Goal: Information Seeking & Learning: Understand process/instructions

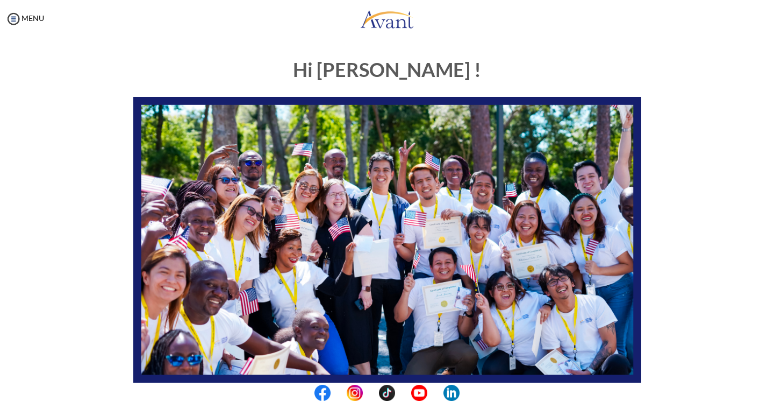
click at [566, 33] on link at bounding box center [387, 19] width 774 height 32
click at [670, 88] on div "Hi [PERSON_NAME] ! START HERE: Avant Video Library My Process My Resources Abou…" at bounding box center [387, 309] width 629 height 522
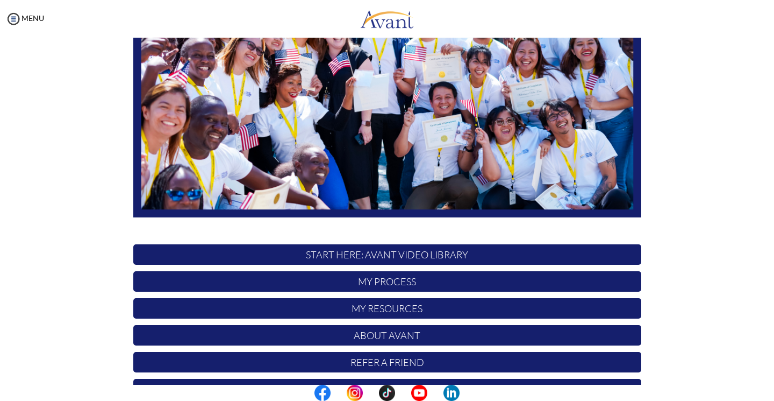
scroll to position [167, 0]
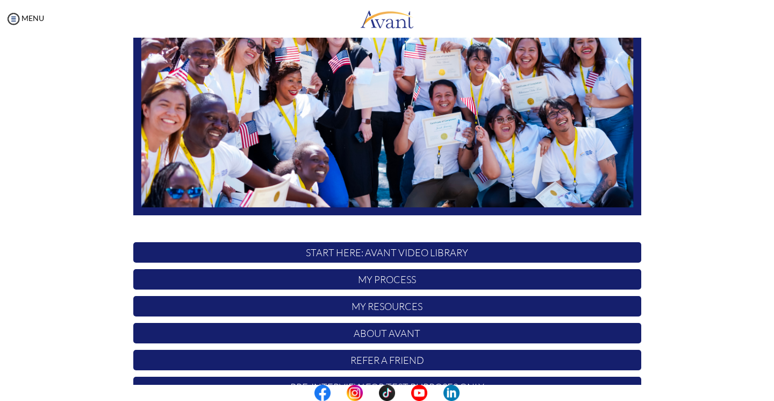
click at [496, 251] on p "START HERE: Avant Video Library" at bounding box center [387, 252] width 508 height 20
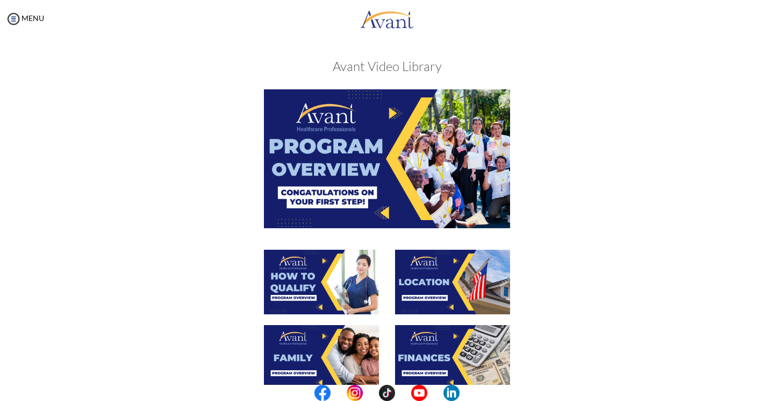
click at [418, 347] on img at bounding box center [452, 357] width 115 height 65
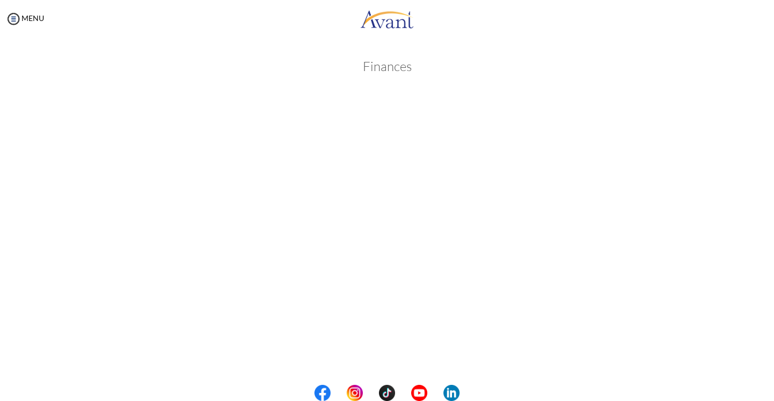
click at [731, 185] on body "Maintenance break. Please come back in 2 hours. MENU My Status What is the next…" at bounding box center [387, 200] width 774 height 401
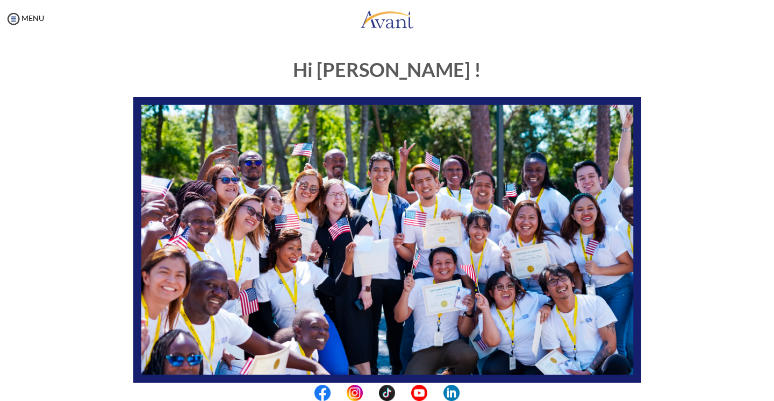
click at [774, 261] on div "My Status What is the next step? We would like you to watch the introductory vi…" at bounding box center [387, 238] width 774 height 401
click at [744, 257] on div "Hi [PERSON_NAME] ! START HERE: Avant Video Library My Process My Resources Abou…" at bounding box center [387, 336] width 753 height 576
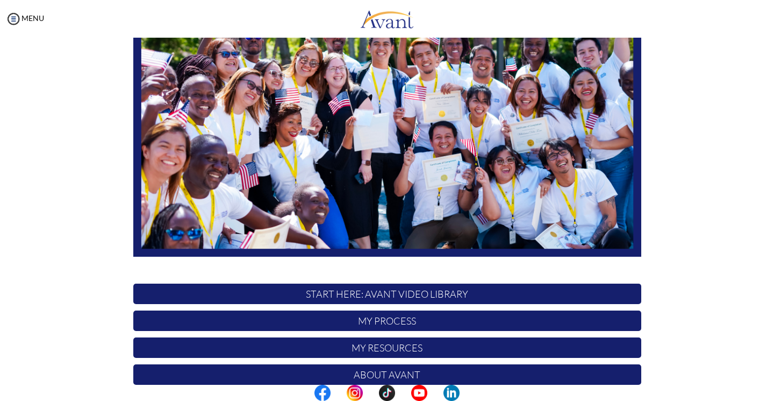
scroll to position [155, 0]
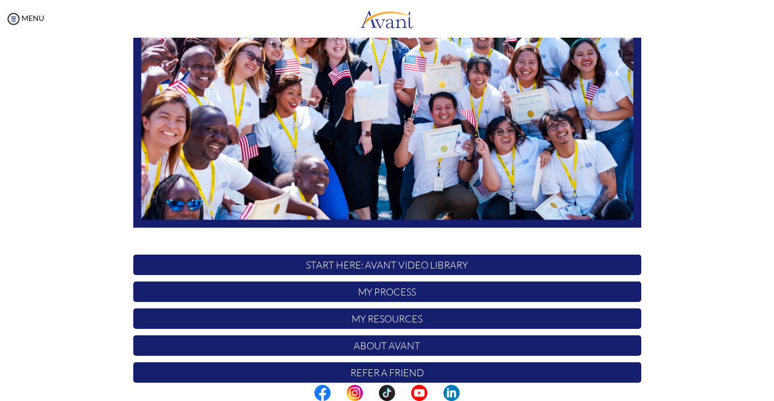
click at [608, 269] on p "START HERE: Avant Video Library" at bounding box center [387, 264] width 508 height 20
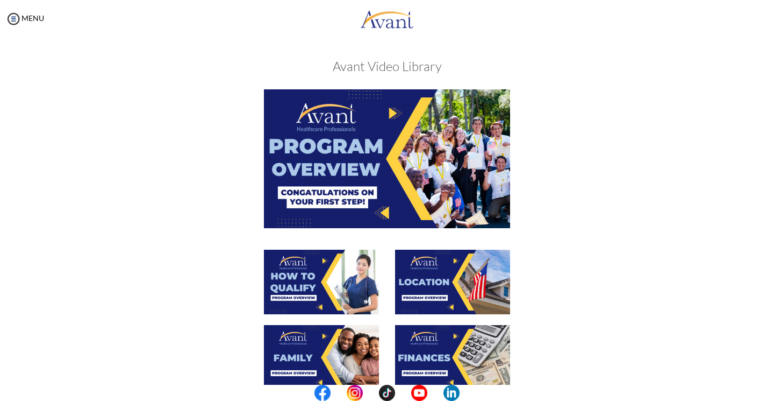
click at [612, 264] on div at bounding box center [387, 286] width 524 height 75
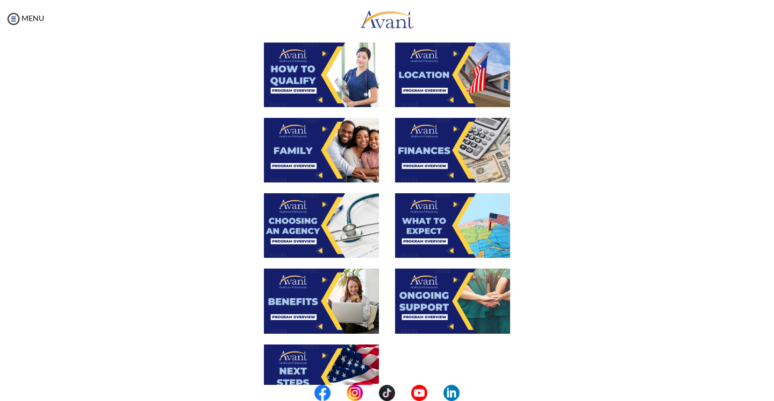
scroll to position [208, 0]
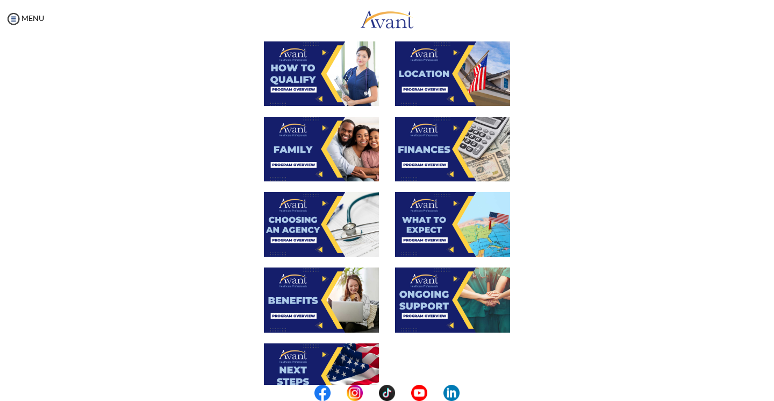
click at [612, 264] on div at bounding box center [387, 229] width 524 height 75
click at [323, 238] on img at bounding box center [321, 224] width 115 height 65
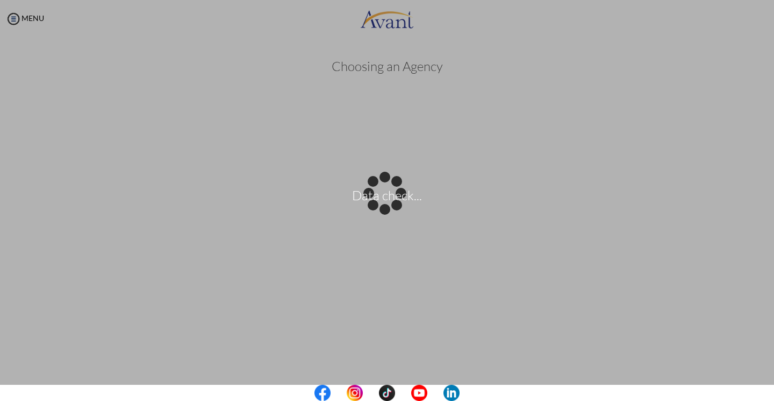
click at [735, 198] on body "Data check... Maintenance break. Please come back in 2 hours. MENU My Status Wh…" at bounding box center [387, 200] width 774 height 401
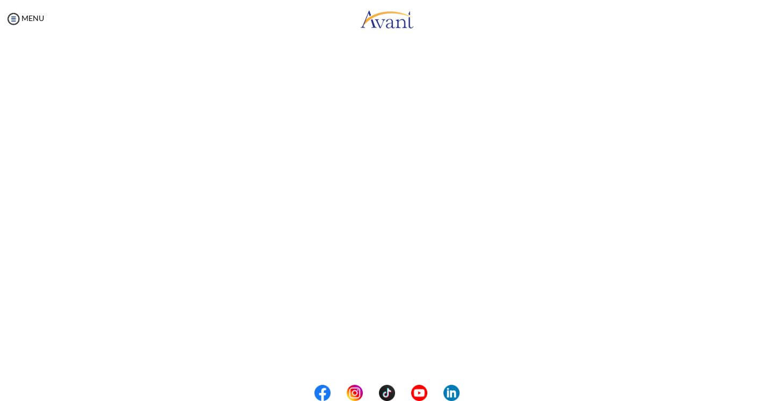
scroll to position [129, 0]
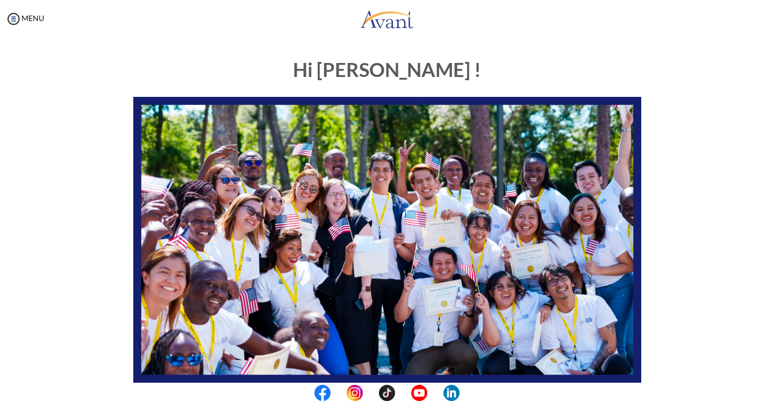
click at [677, 270] on div "Hi [PERSON_NAME] ! START HERE: Avant Video Library My Process My Resources Abou…" at bounding box center [387, 309] width 629 height 522
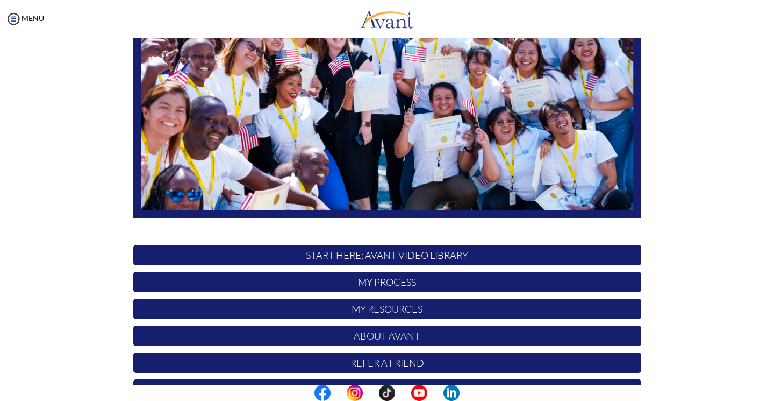
scroll to position [199, 0]
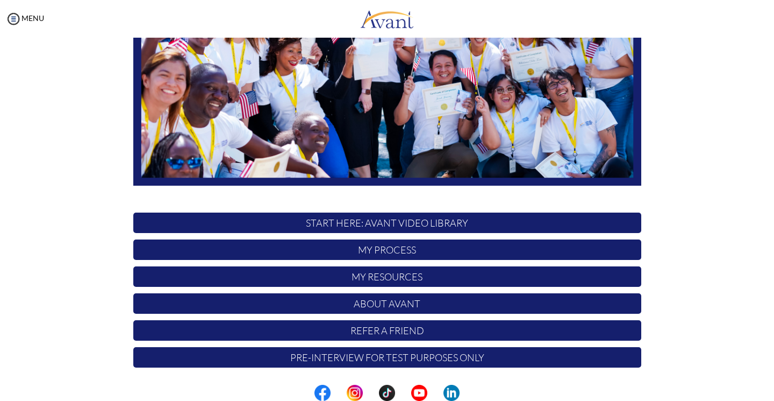
click at [612, 219] on p "START HERE: Avant Video Library" at bounding box center [387, 222] width 508 height 20
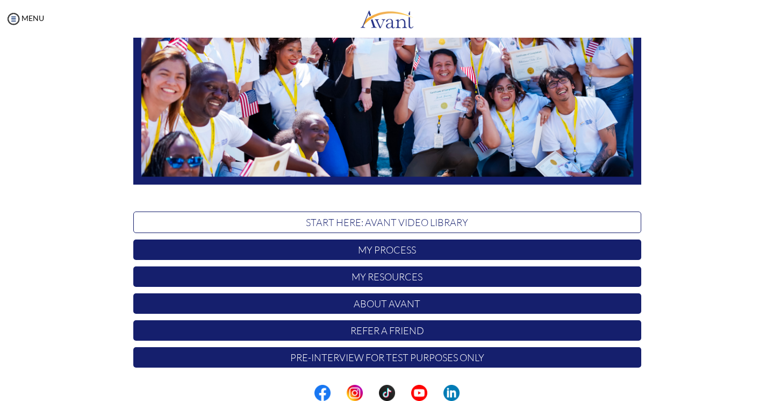
scroll to position [0, 0]
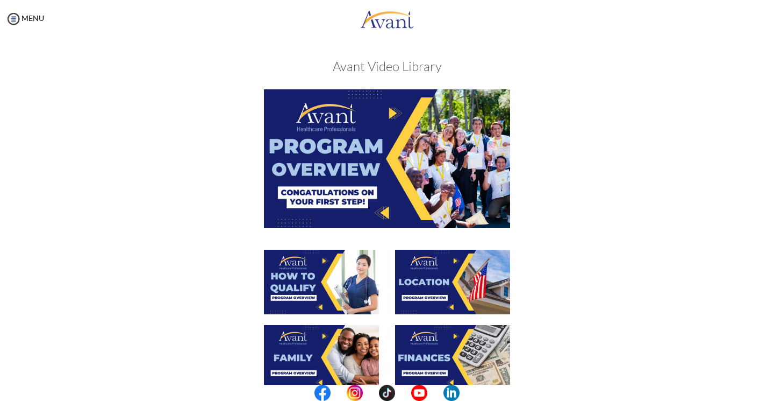
click at [610, 221] on div at bounding box center [387, 169] width 524 height 160
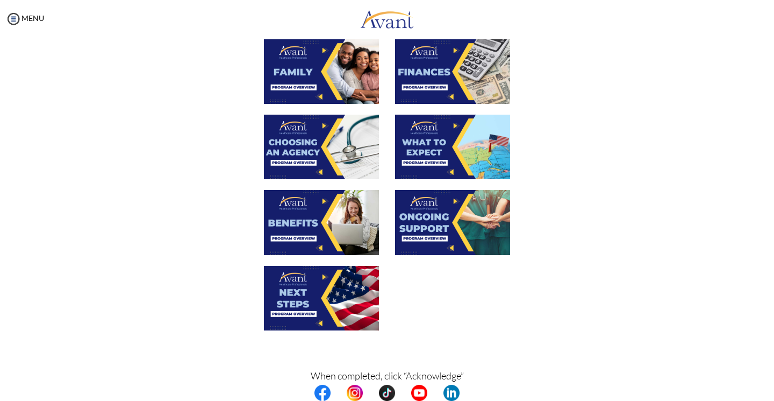
scroll to position [304, 0]
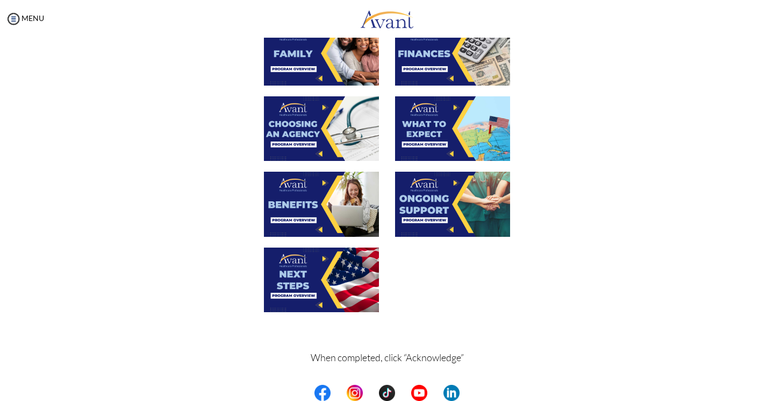
click at [438, 141] on img at bounding box center [452, 128] width 115 height 65
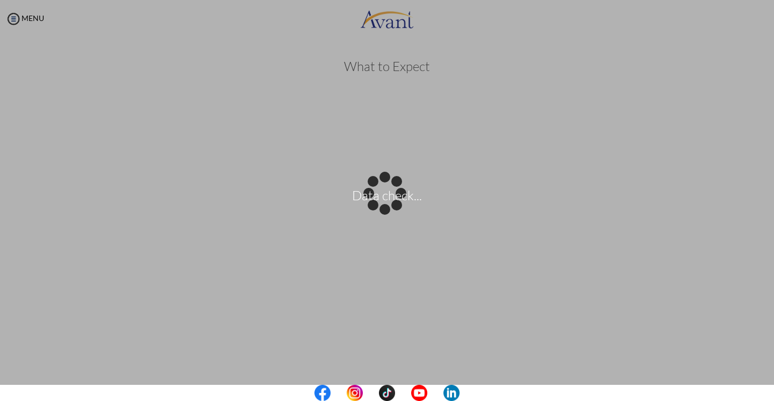
click at [724, 294] on body "Data check... Maintenance break. Please come back in 2 hours. MENU My Status Wh…" at bounding box center [387, 200] width 774 height 401
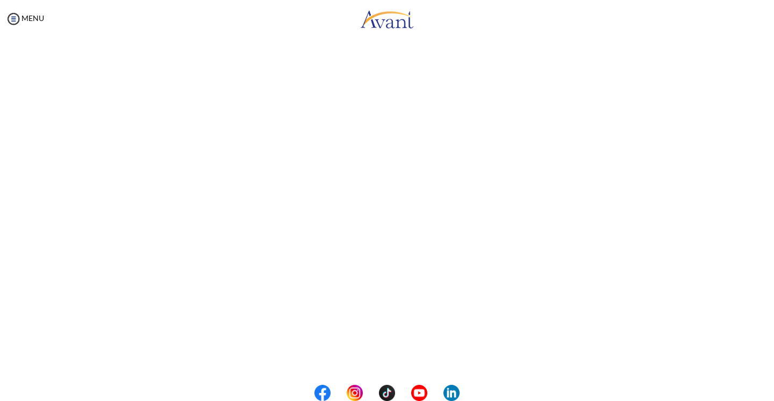
scroll to position [183, 0]
